Goal: Navigation & Orientation: Find specific page/section

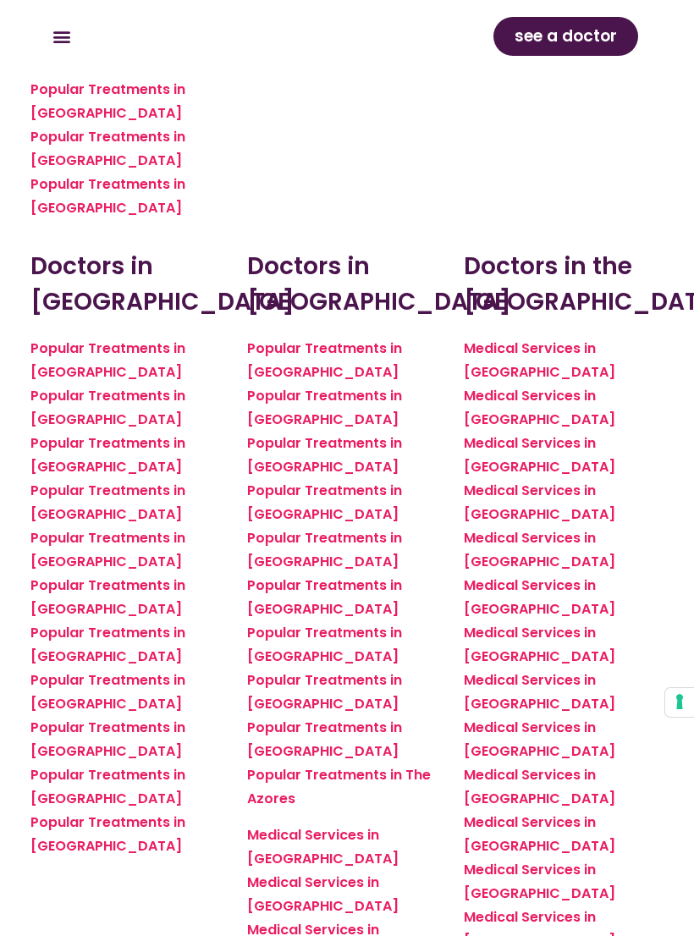
scroll to position [2574, 0]
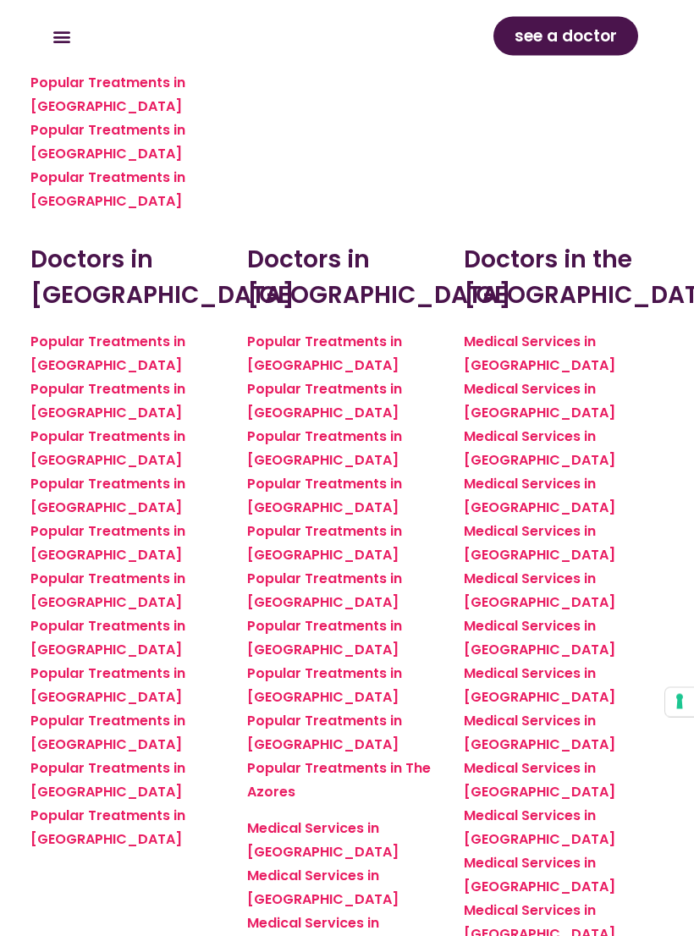
click at [402, 664] on link "Popular Treatments in [GEOGRAPHIC_DATA]" at bounding box center [324, 685] width 155 height 43
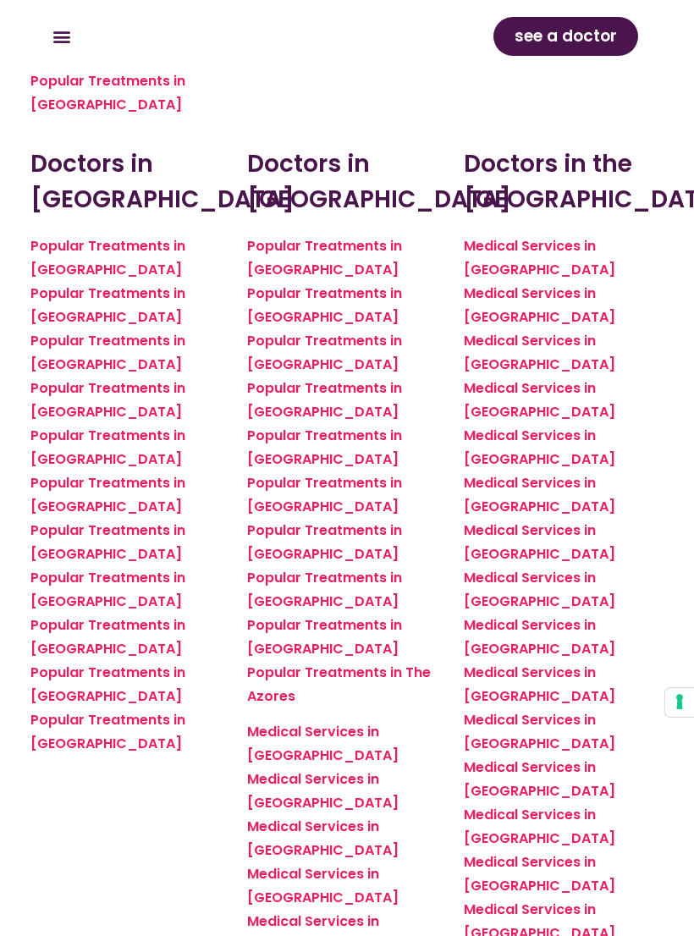
click at [258, 722] on link "Medical Services in Albufeira" at bounding box center [322, 743] width 151 height 43
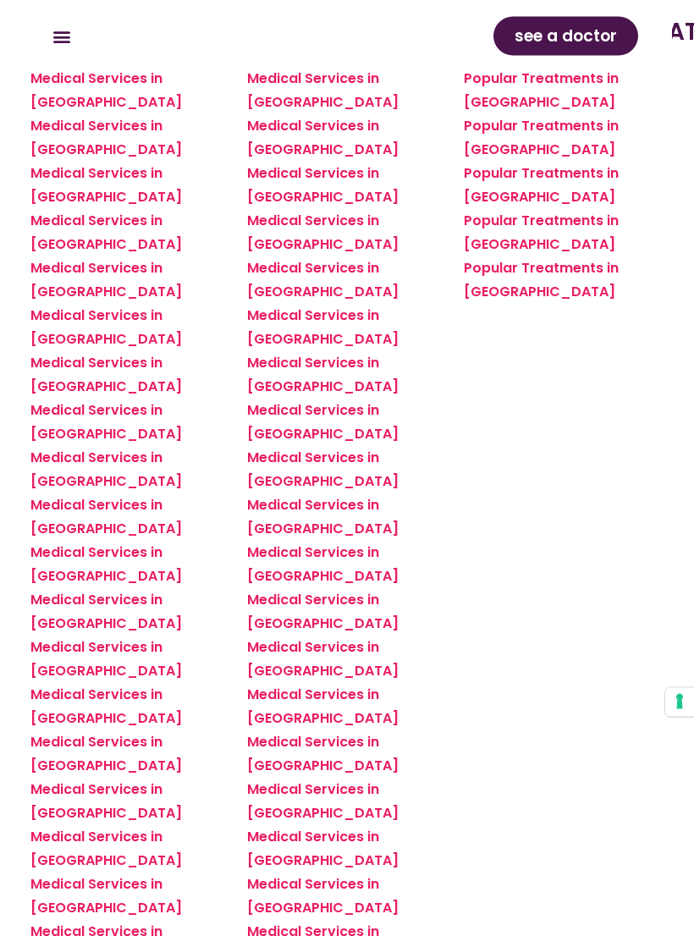
scroll to position [4994, 0]
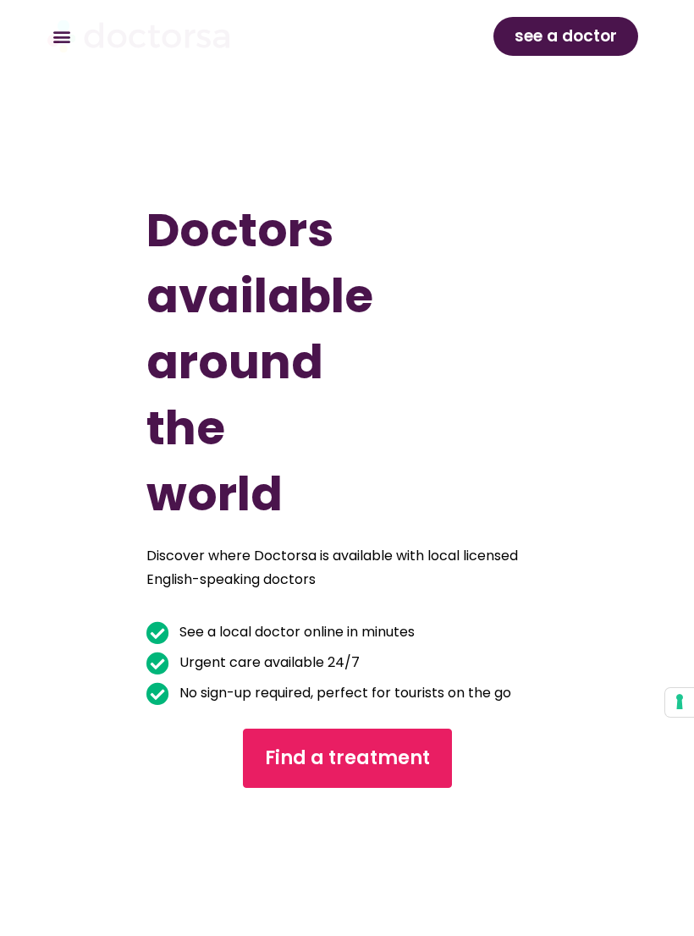
scroll to position [5020, 0]
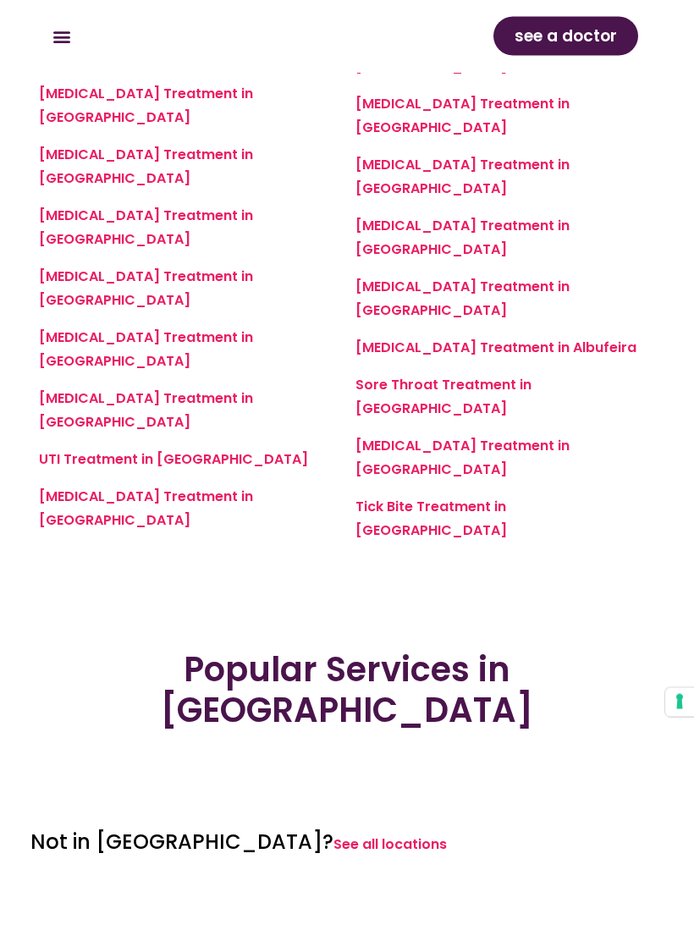
scroll to position [2247, 0]
click at [76, 640] on div "Popular Services in Albufeira" at bounding box center [347, 713] width 650 height 146
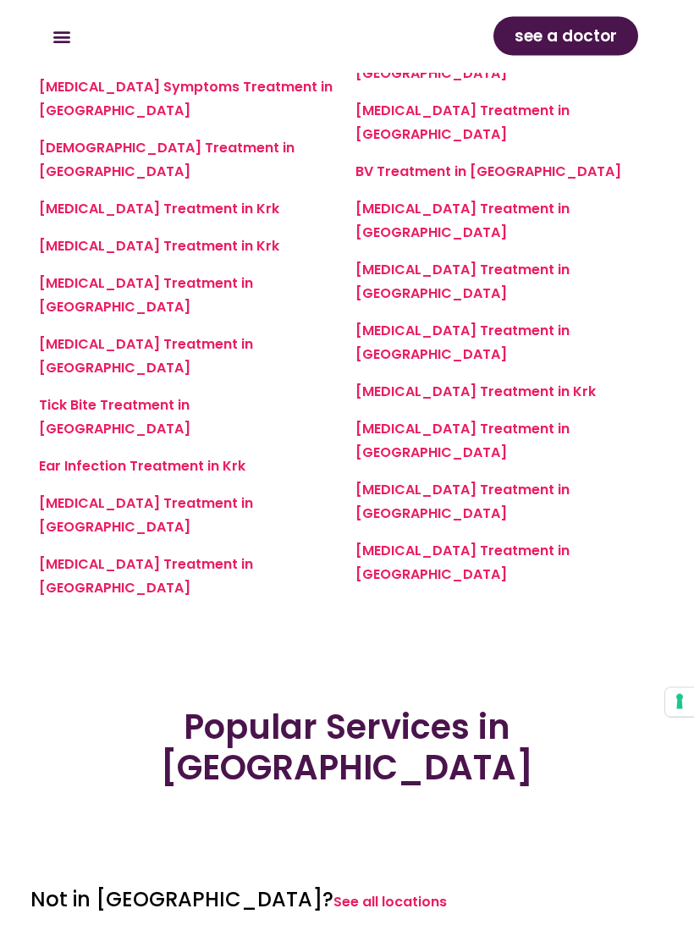
scroll to position [2139, 0]
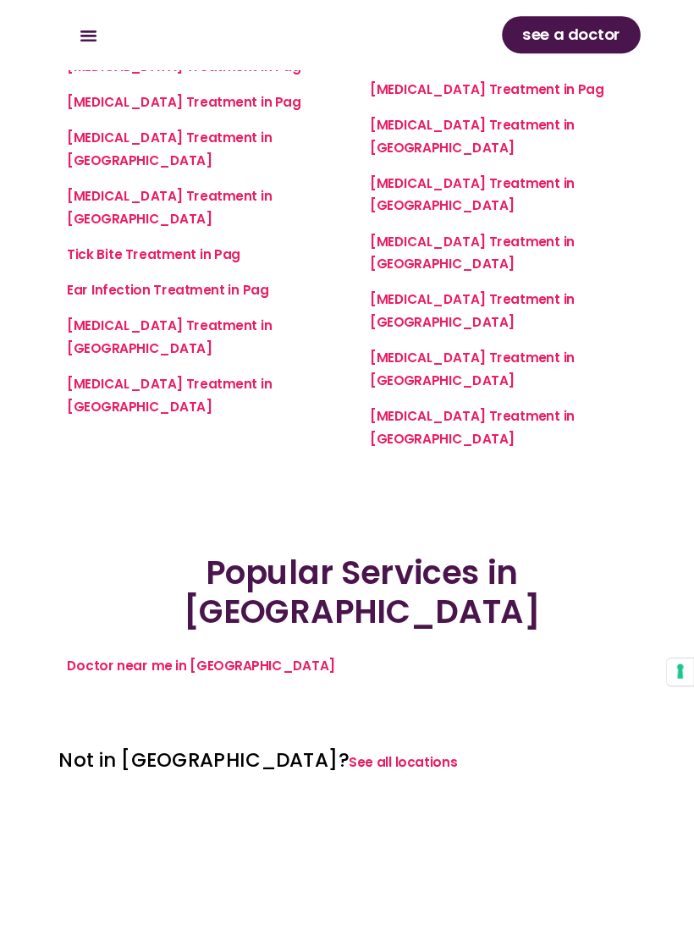
scroll to position [2257, 0]
